Goal: Task Accomplishment & Management: Manage account settings

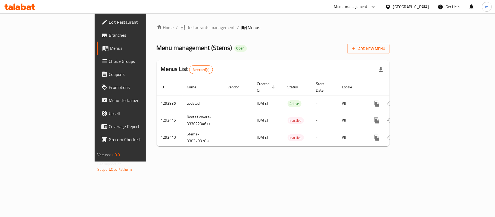
click at [109, 24] on span "Edit Restaurant" at bounding box center [141, 22] width 64 height 7
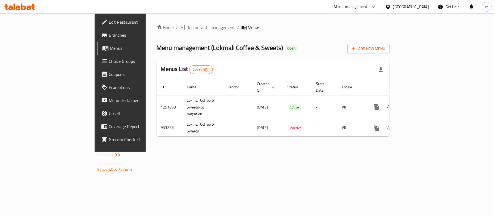
click at [393, 4] on div at bounding box center [389, 7] width 8 height 6
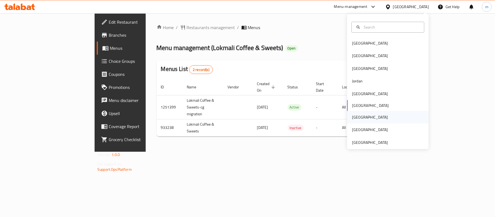
click at [353, 115] on div "[GEOGRAPHIC_DATA]" at bounding box center [370, 117] width 36 height 6
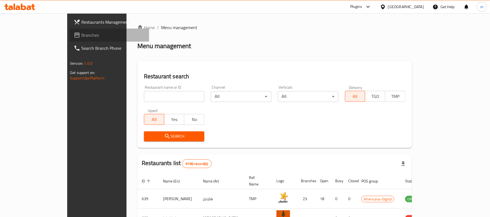
click at [81, 32] on span "Branches" at bounding box center [112, 35] width 63 height 7
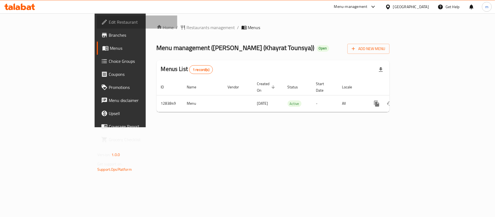
click at [109, 19] on span "Edit Restaurant" at bounding box center [141, 22] width 64 height 7
click at [109, 20] on span "Edit Restaurant" at bounding box center [141, 22] width 64 height 7
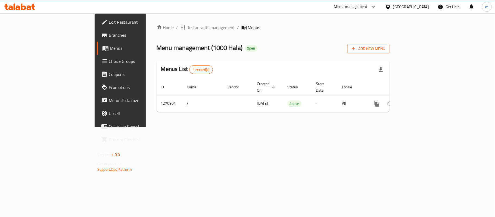
click at [46, 4] on div "Menu-management Oman Get Help m" at bounding box center [247, 6] width 495 height 13
click at [36, 9] on div at bounding box center [19, 6] width 39 height 11
click at [22, 7] on icon at bounding box center [23, 7] width 5 height 7
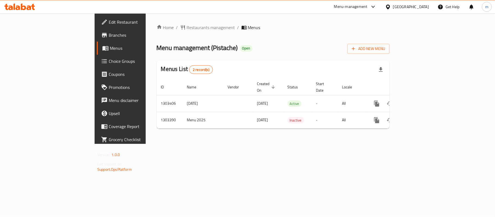
click at [26, 7] on icon at bounding box center [19, 7] width 31 height 7
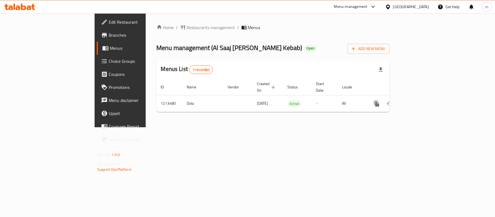
click at [423, 9] on div "Oman" at bounding box center [411, 7] width 36 height 6
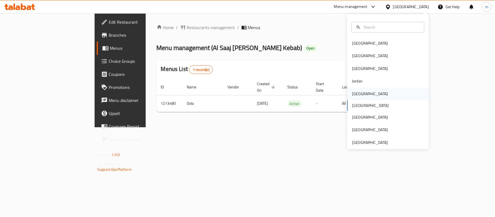
click at [356, 91] on div "Kuwait" at bounding box center [370, 94] width 36 height 6
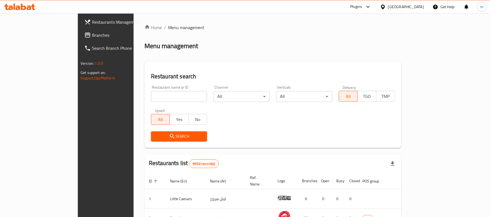
click at [84, 36] on span at bounding box center [88, 35] width 8 height 7
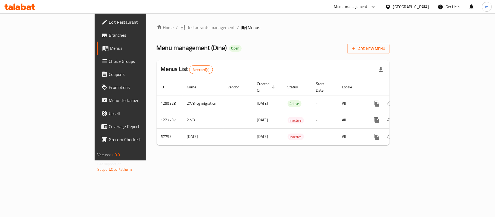
click at [425, 5] on div "Kuwait" at bounding box center [411, 7] width 36 height 6
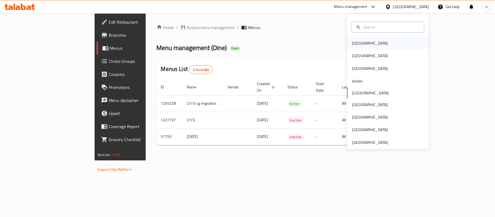
click at [353, 42] on div "[GEOGRAPHIC_DATA]" at bounding box center [370, 43] width 36 height 6
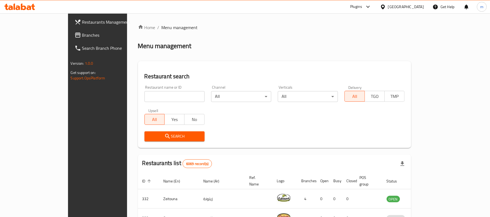
click at [82, 33] on span "Branches" at bounding box center [113, 35] width 63 height 7
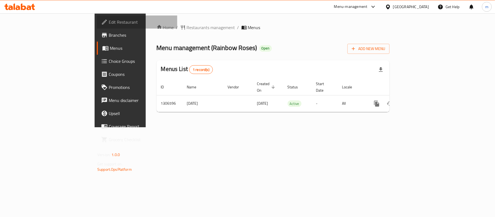
click at [97, 17] on link "Edit Restaurant" at bounding box center [137, 22] width 81 height 13
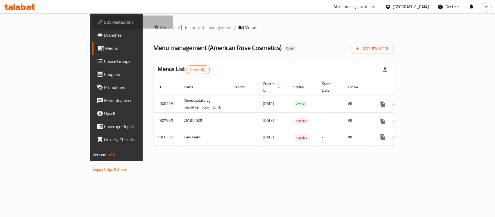
click at [104, 25] on span "Edit Restaurant" at bounding box center [136, 22] width 64 height 7
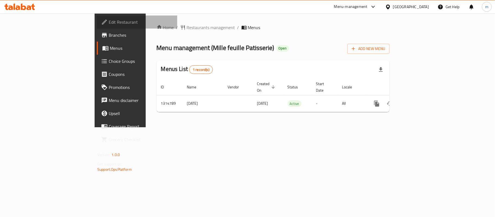
click at [109, 24] on span "Edit Restaurant" at bounding box center [141, 22] width 64 height 7
click at [97, 25] on link "Edit Restaurant" at bounding box center [137, 22] width 81 height 13
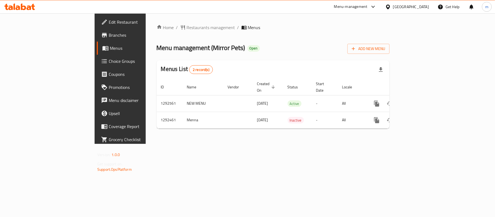
click at [423, 7] on div "[GEOGRAPHIC_DATA]" at bounding box center [411, 7] width 36 height 6
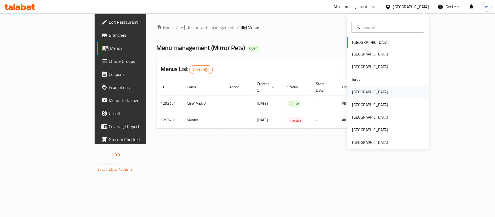
click at [356, 94] on div "[GEOGRAPHIC_DATA]" at bounding box center [370, 92] width 36 height 6
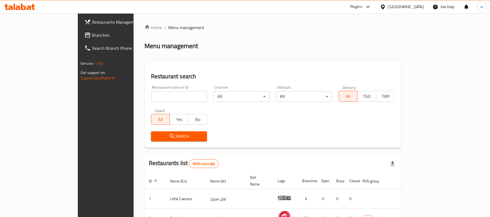
click at [92, 38] on span "Branches" at bounding box center [123, 35] width 63 height 7
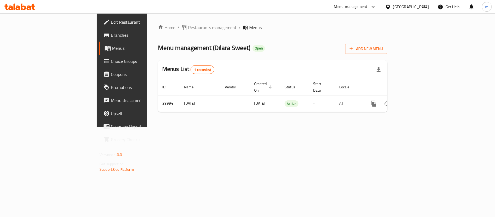
click at [111, 23] on span "Edit Restaurant" at bounding box center [143, 22] width 64 height 7
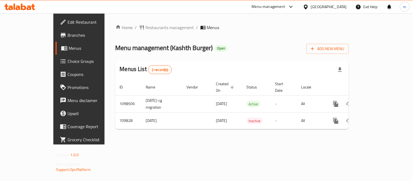
click at [67, 23] on span "Edit Restaurant" at bounding box center [92, 22] width 50 height 7
